Goal: Transaction & Acquisition: Purchase product/service

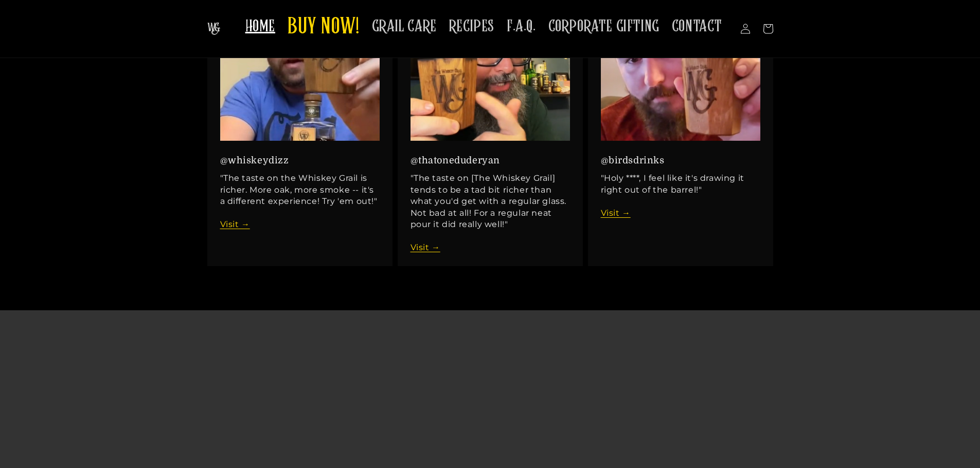
scroll to position [1200, 0]
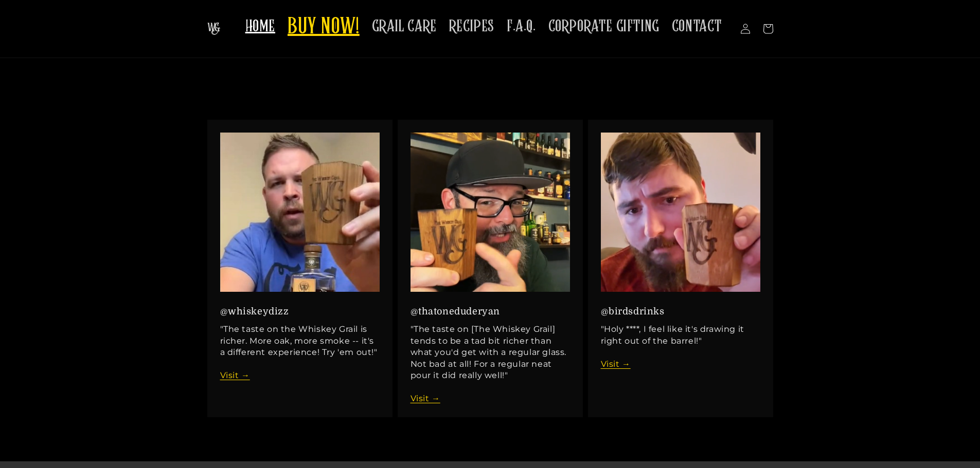
click at [323, 33] on span "BUY NOW!" at bounding box center [323, 27] width 72 height 28
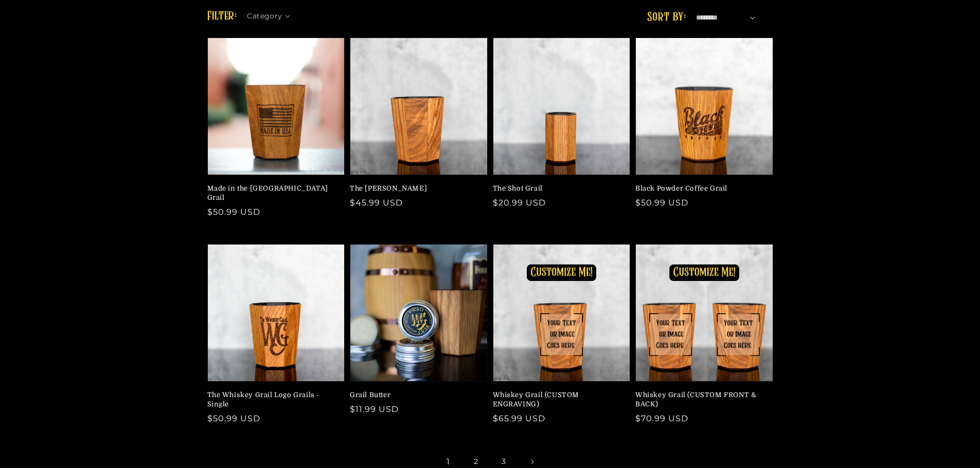
scroll to position [86, 0]
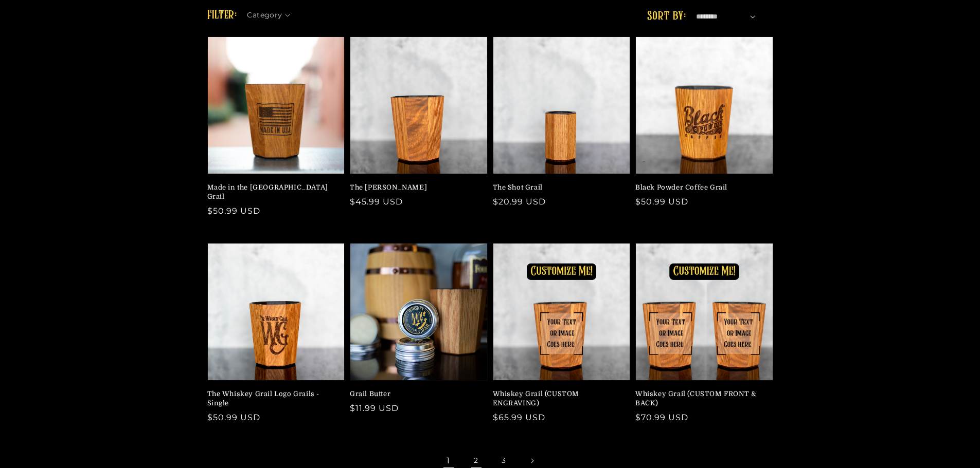
click at [476, 453] on link "2" at bounding box center [476, 461] width 23 height 23
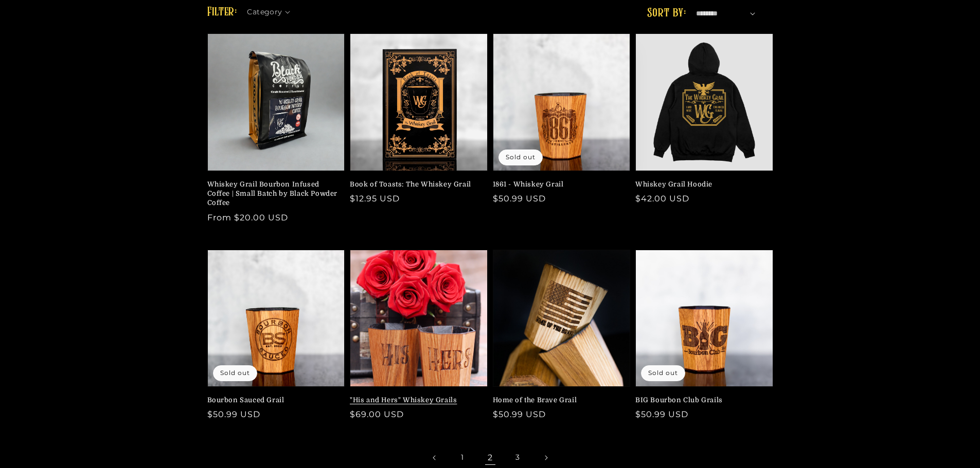
scroll to position [171, 0]
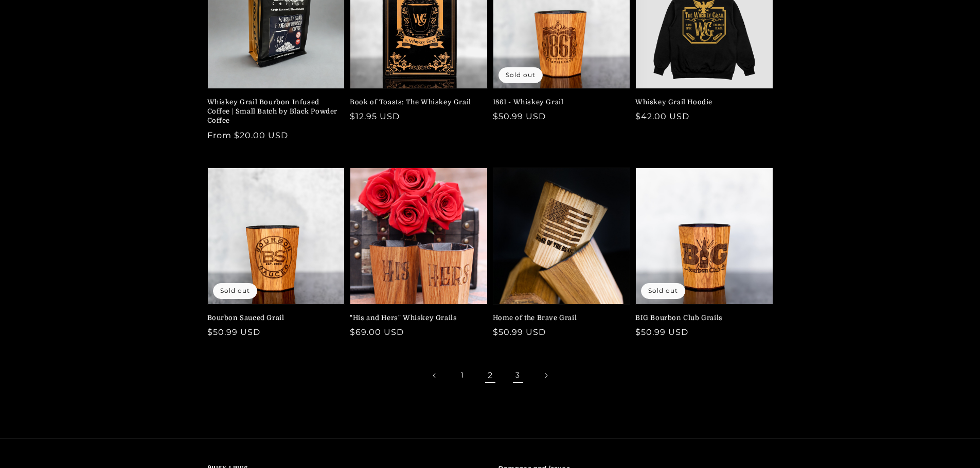
click at [520, 377] on link "3" at bounding box center [518, 376] width 23 height 23
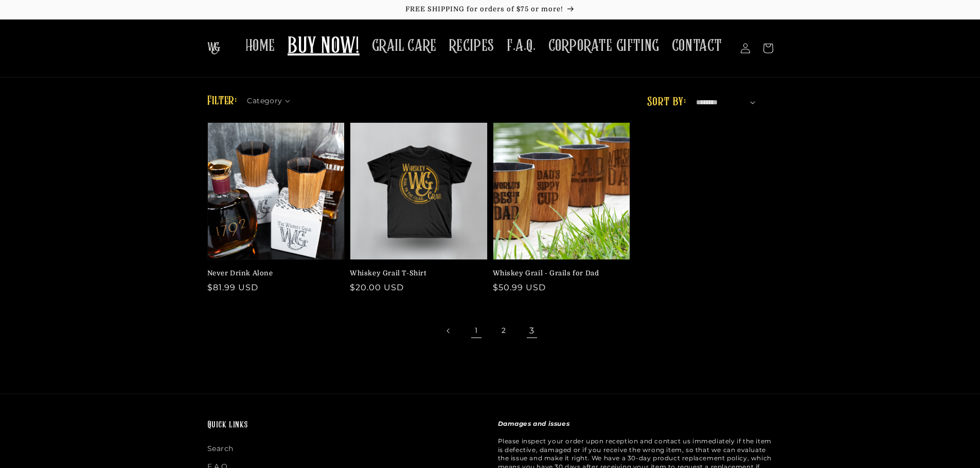
click at [475, 329] on link "1" at bounding box center [476, 331] width 23 height 23
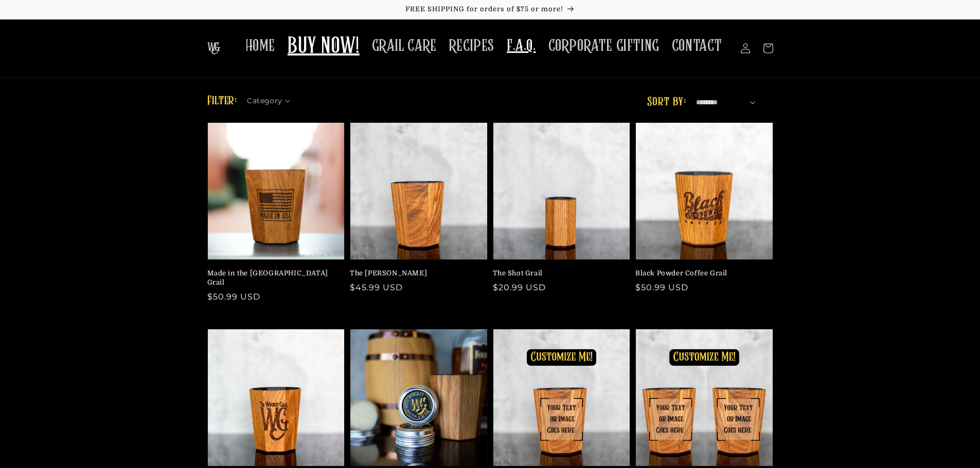
click at [517, 51] on span "F.A.Q." at bounding box center [521, 46] width 29 height 20
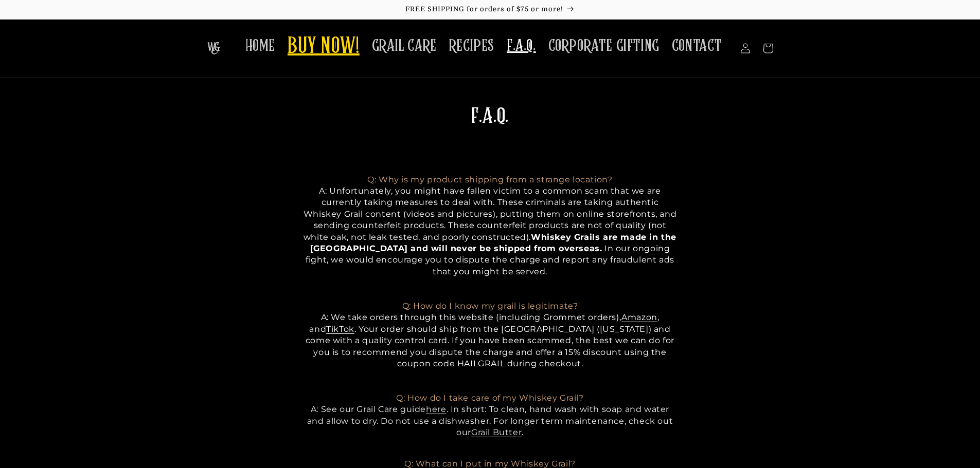
click at [334, 56] on span "BUY NOW!" at bounding box center [323, 47] width 72 height 28
